Goal: Transaction & Acquisition: Download file/media

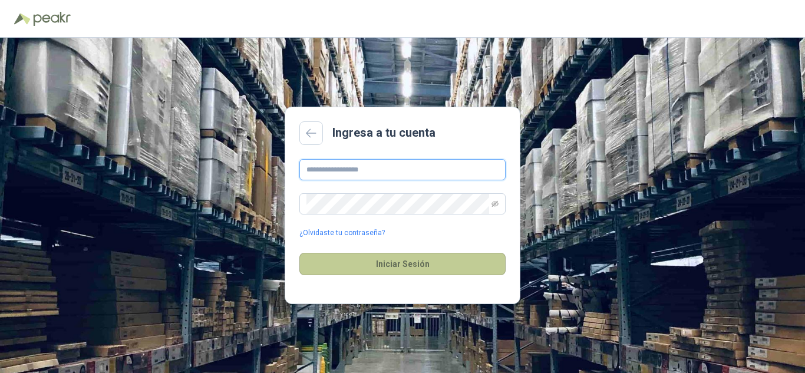
type input "**********"
click at [411, 268] on button "Iniciar Sesión" at bounding box center [402, 264] width 206 height 22
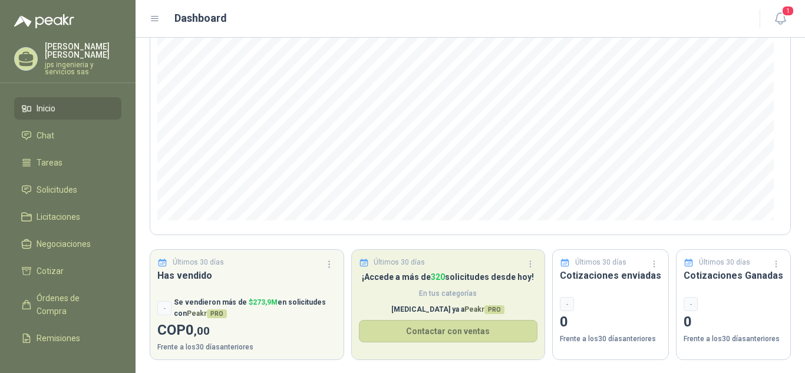
scroll to position [158, 0]
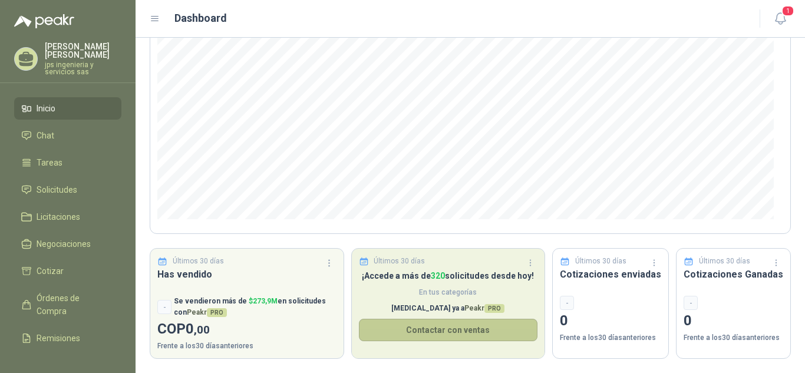
click at [411, 331] on button "Contactar con ventas" at bounding box center [448, 330] width 179 height 22
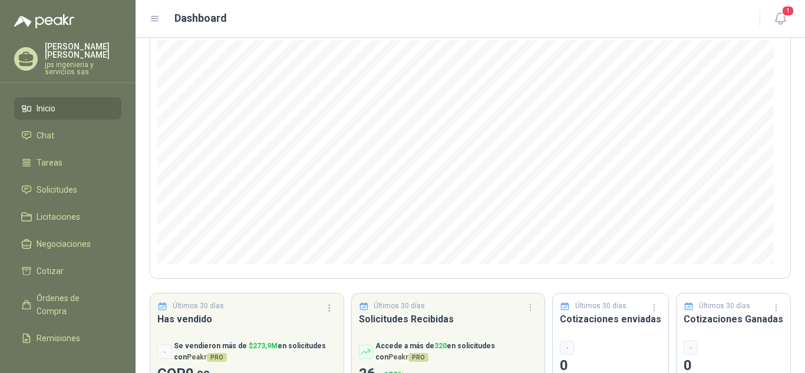
scroll to position [118, 0]
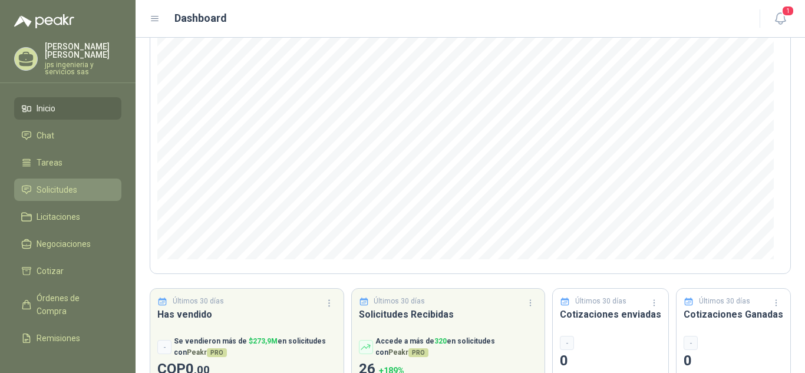
click at [61, 185] on span "Solicitudes" at bounding box center [57, 189] width 41 height 13
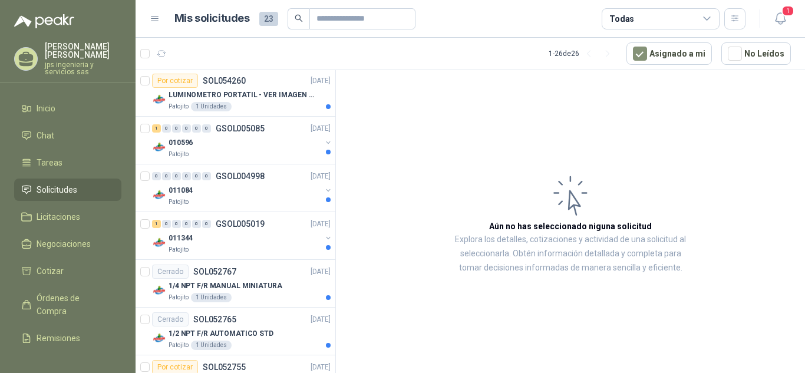
scroll to position [766, 0]
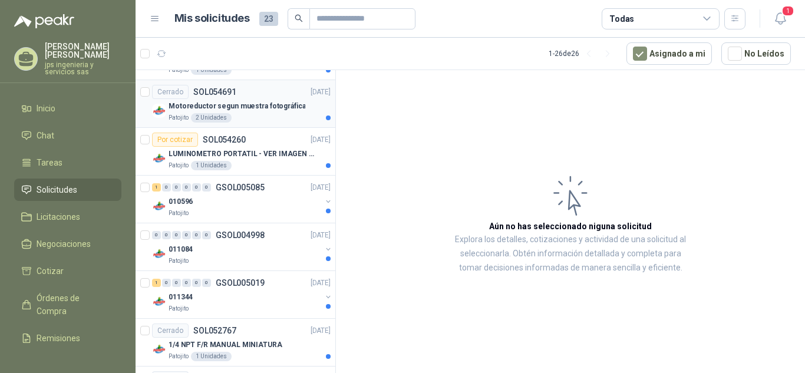
click at [226, 110] on p "Motoreductor segun muestra fotográfica" at bounding box center [237, 106] width 137 height 11
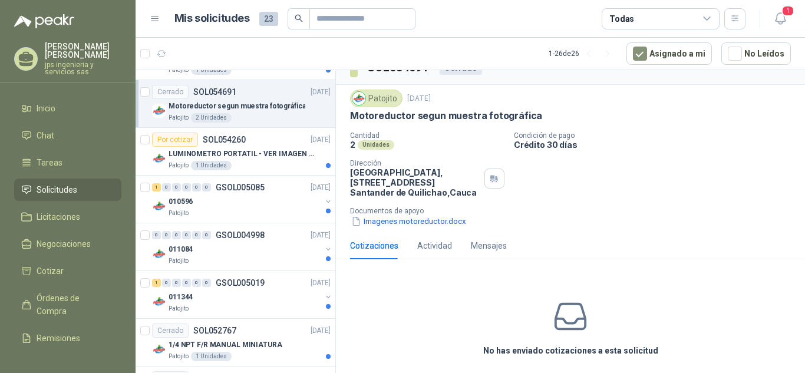
scroll to position [28, 0]
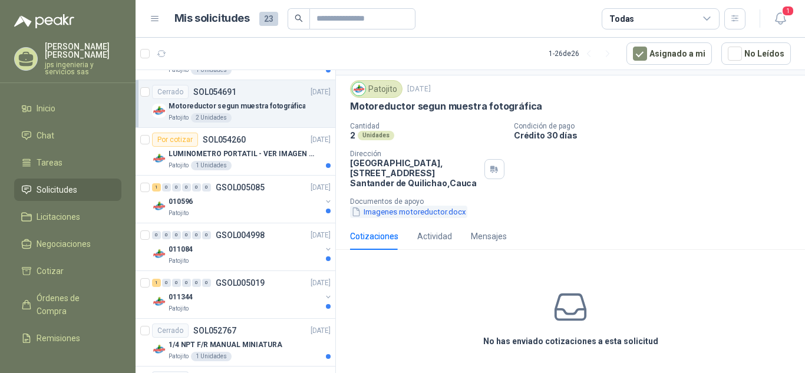
click at [435, 212] on button "Imagenes motoreductor.docx" at bounding box center [408, 212] width 117 height 12
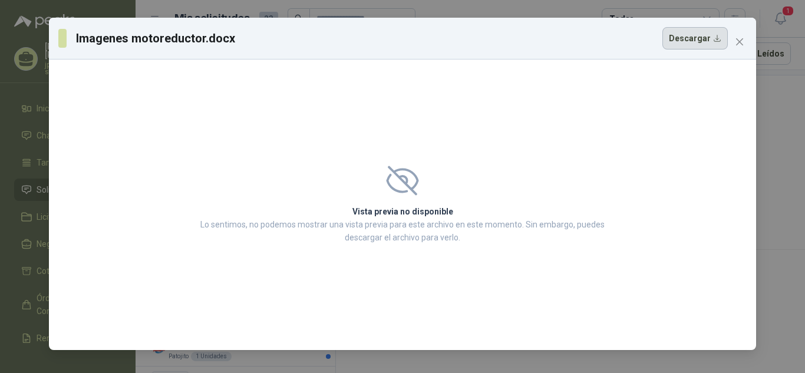
click at [696, 38] on button "Descargar" at bounding box center [694, 38] width 65 height 22
click at [737, 39] on icon "close" at bounding box center [739, 41] width 7 height 7
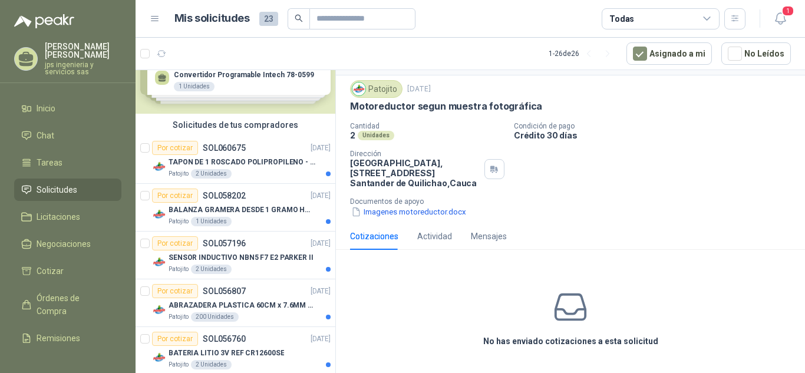
scroll to position [13, 0]
